Goal: Information Seeking & Learning: Learn about a topic

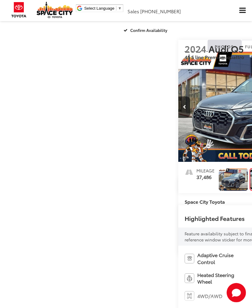
scroll to position [0, 252]
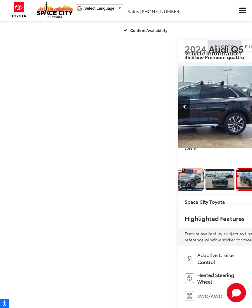
scroll to position [0, 503]
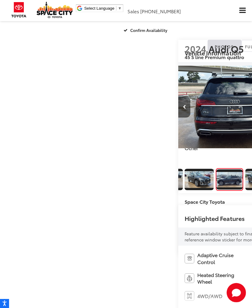
scroll to position [0, 755]
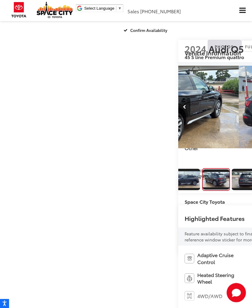
scroll to position [0, 150]
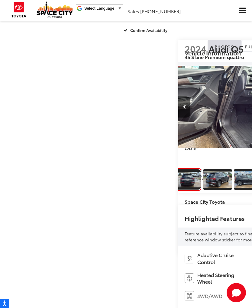
scroll to position [0, 1258]
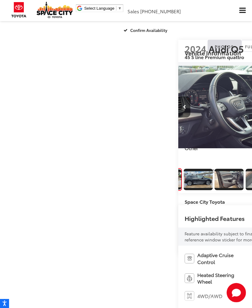
scroll to position [0, 1509]
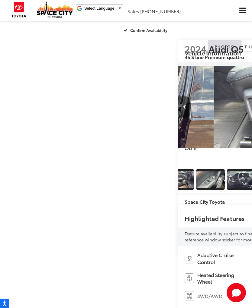
scroll to position [0, 0]
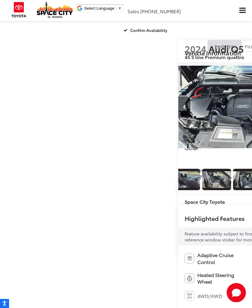
click at [182, 109] on icon "Previous image" at bounding box center [183, 107] width 3 height 4
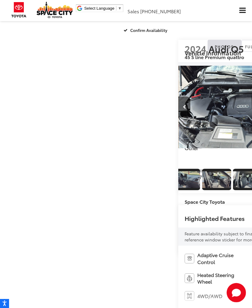
click at [178, 118] on button "Previous image" at bounding box center [184, 107] width 12 height 21
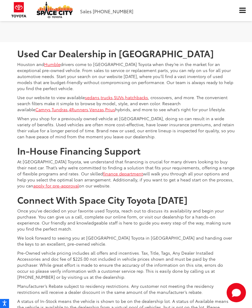
scroll to position [2131, 0]
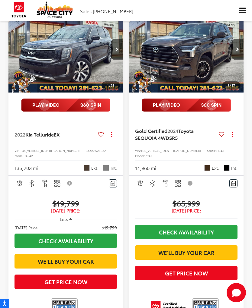
scroll to position [1800, 0]
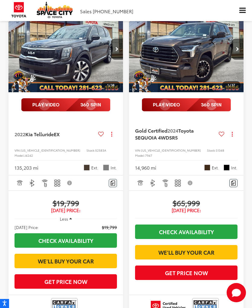
click at [43, 112] on img at bounding box center [65, 104] width 89 height 13
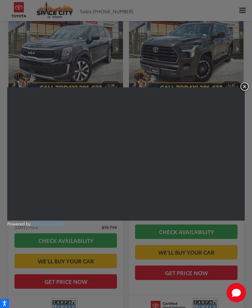
click at [243, 92] on img "button" at bounding box center [244, 87] width 11 height 10
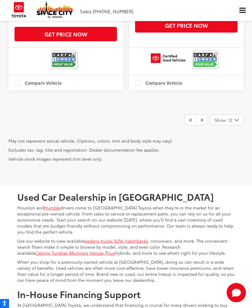
scroll to position [2057, 0]
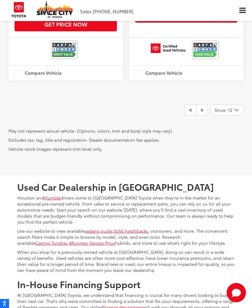
click at [203, 116] on link at bounding box center [202, 110] width 12 height 11
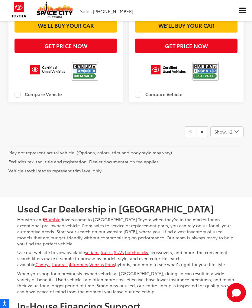
scroll to position [1991, 0]
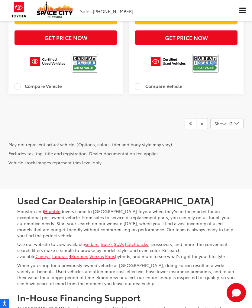
click at [202, 126] on icon "Next" at bounding box center [201, 123] width 3 height 5
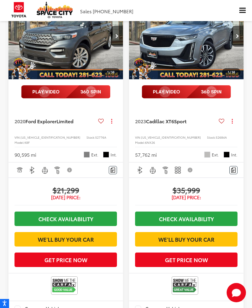
scroll to position [1101, 0]
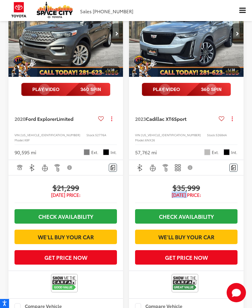
click at [192, 198] on span "[DATE] Price:" at bounding box center [186, 195] width 102 height 6
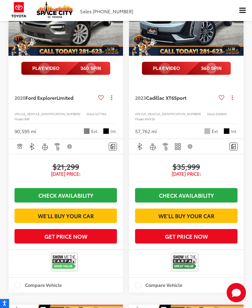
scroll to position [1126, 0]
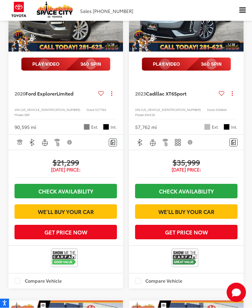
click at [183, 199] on link "Check Availability" at bounding box center [186, 191] width 102 height 14
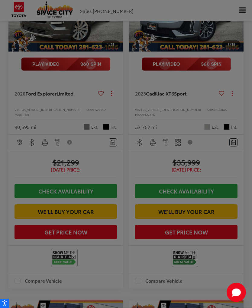
scroll to position [1126, 0]
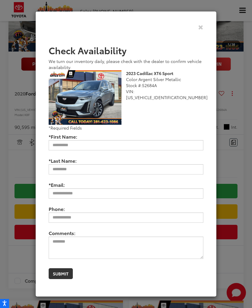
click at [202, 30] on icon "Close" at bounding box center [200, 27] width 5 height 6
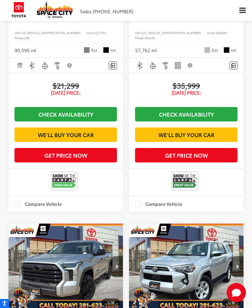
scroll to position [1207, 0]
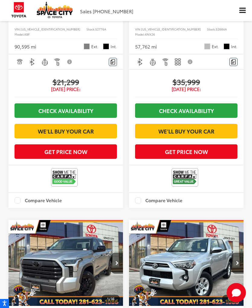
click at [187, 159] on button "Get Price Now" at bounding box center [186, 151] width 102 height 14
click at [181, 159] on button "Get Price Now" at bounding box center [186, 151] width 102 height 14
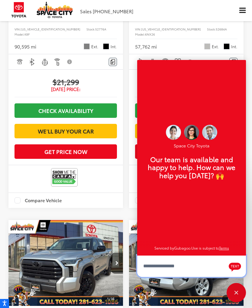
scroll to position [7, 0]
click at [235, 272] on icon "Text" at bounding box center [234, 267] width 12 height 9
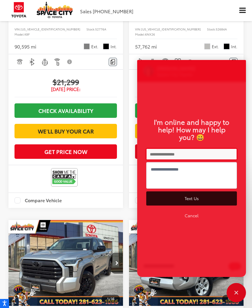
click at [191, 223] on button "Cancel" at bounding box center [191, 215] width 90 height 15
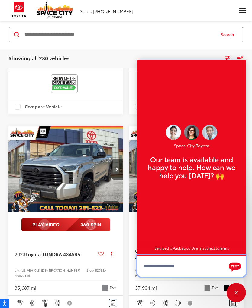
scroll to position [1347, 0]
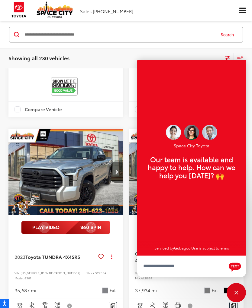
click at [238, 63] on div "Space City Toyota Our team is available and happy to help. How can we help you …" at bounding box center [191, 157] width 109 height 195
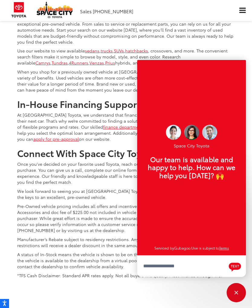
scroll to position [2186, 0]
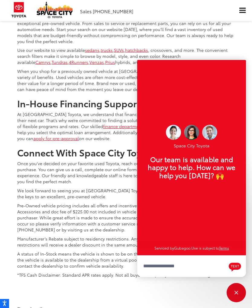
click at [226, 246] on div "Space City Toyota Our team is available and happy to help. How can we help you …" at bounding box center [191, 157] width 109 height 195
click at [238, 303] on div "Close" at bounding box center [235, 292] width 19 height 19
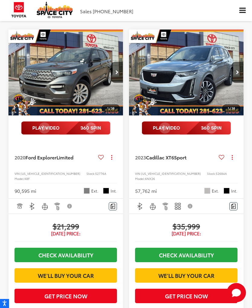
scroll to position [1062, 0]
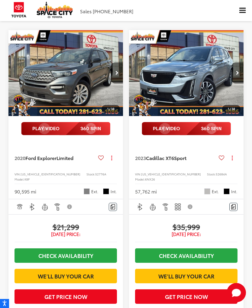
click at [210, 105] on img "2023 Cadillac XT6 Sport 0" at bounding box center [186, 73] width 115 height 87
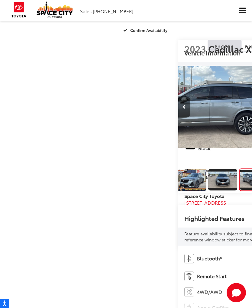
scroll to position [0, 503]
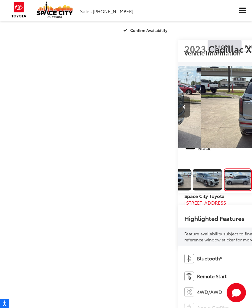
scroll to position [0, 755]
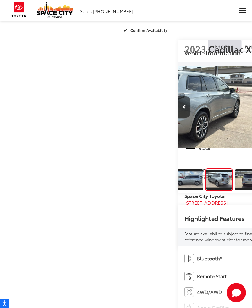
scroll to position [0, 1006]
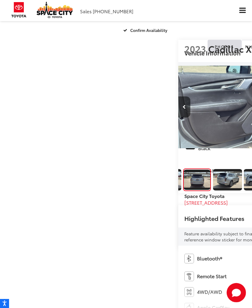
scroll to position [0, 1258]
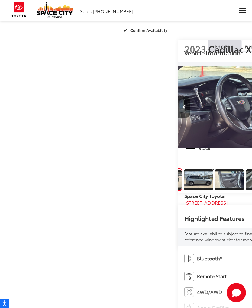
scroll to position [0, 1509]
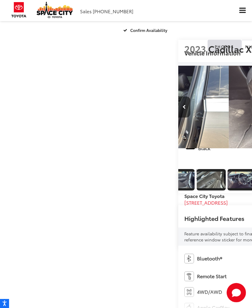
scroll to position [0, 308]
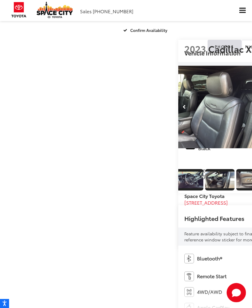
scroll to position [0, 2013]
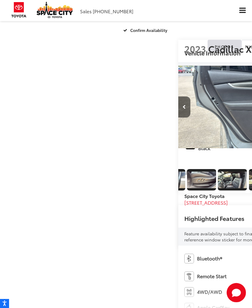
scroll to position [0, 2264]
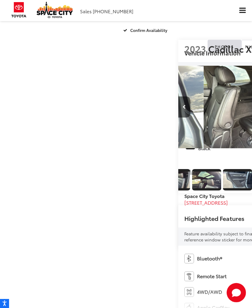
scroll to position [0, 0]
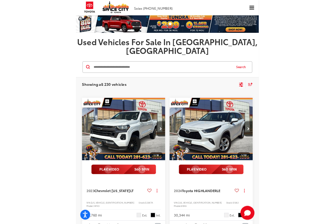
scroll to position [1101, 0]
